Goal: Find specific page/section: Find specific page/section

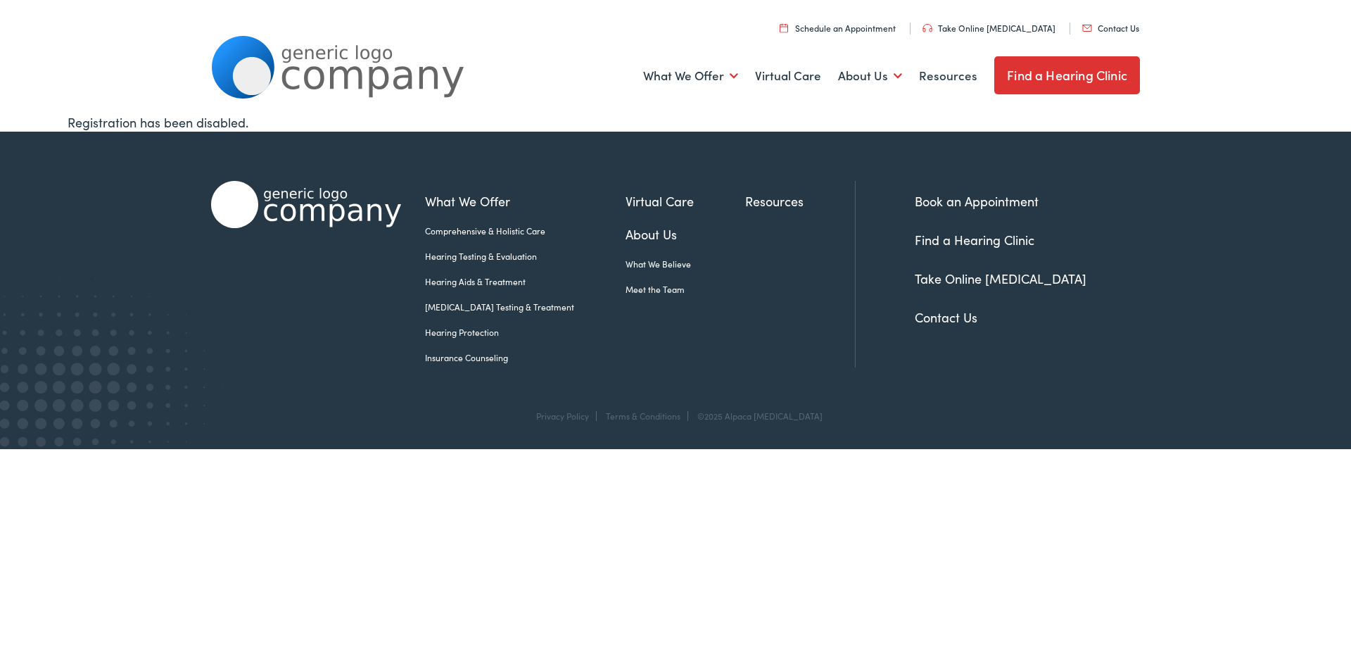
click at [1048, 80] on link "Find a Hearing Clinic" at bounding box center [1067, 75] width 146 height 38
